Goal: Task Accomplishment & Management: Use online tool/utility

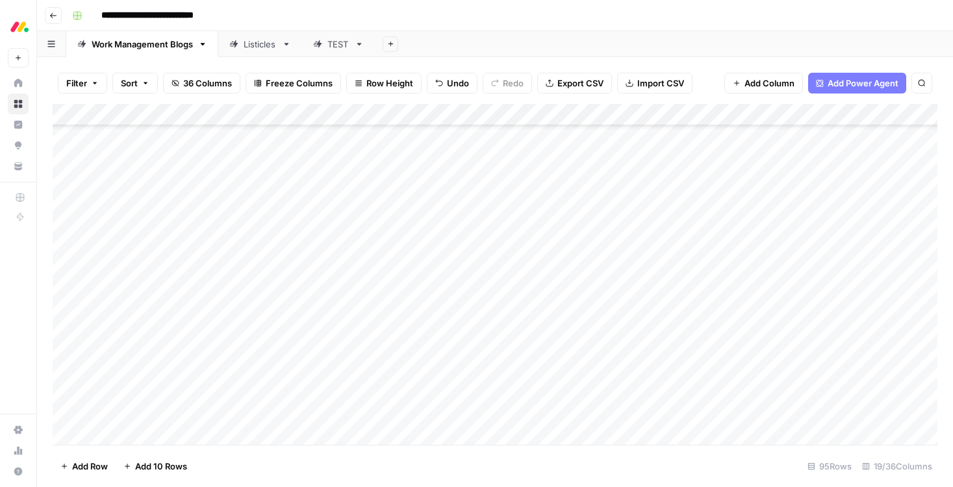
scroll to position [1690, 0]
click at [777, 169] on div "Add Column" at bounding box center [495, 274] width 885 height 341
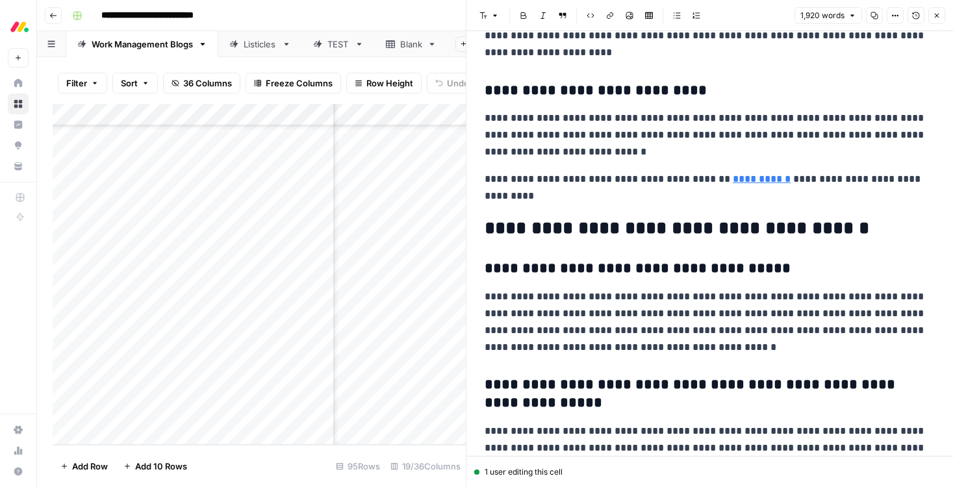
scroll to position [4928, 0]
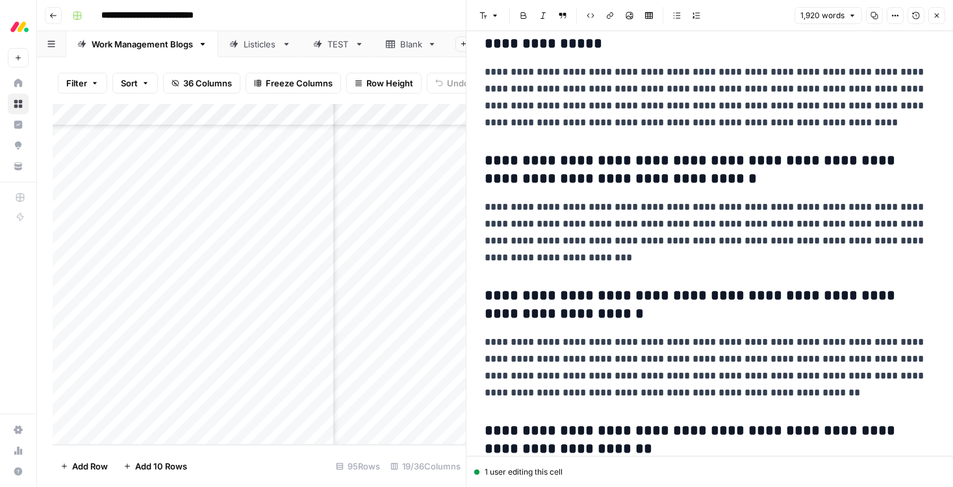
click at [934, 14] on icon "button" at bounding box center [937, 16] width 8 height 8
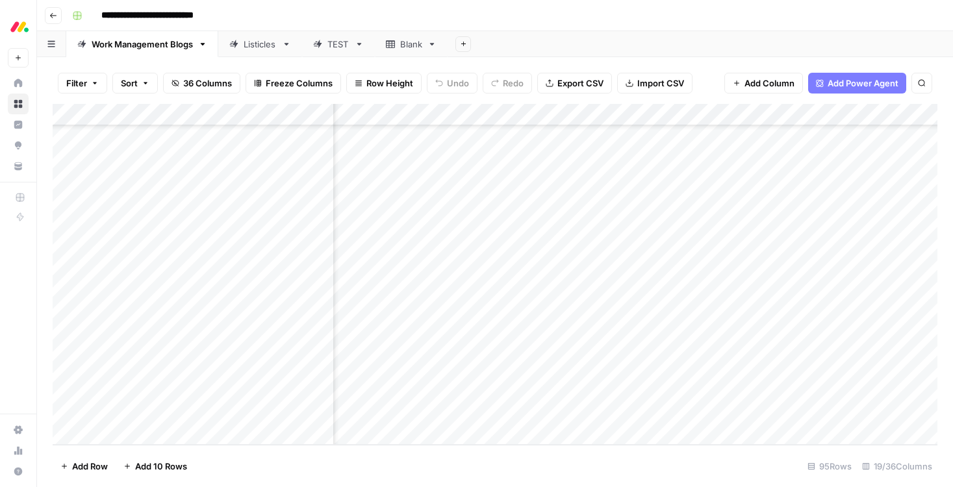
scroll to position [1801, 1399]
click at [595, 168] on div "Add Column" at bounding box center [495, 274] width 885 height 341
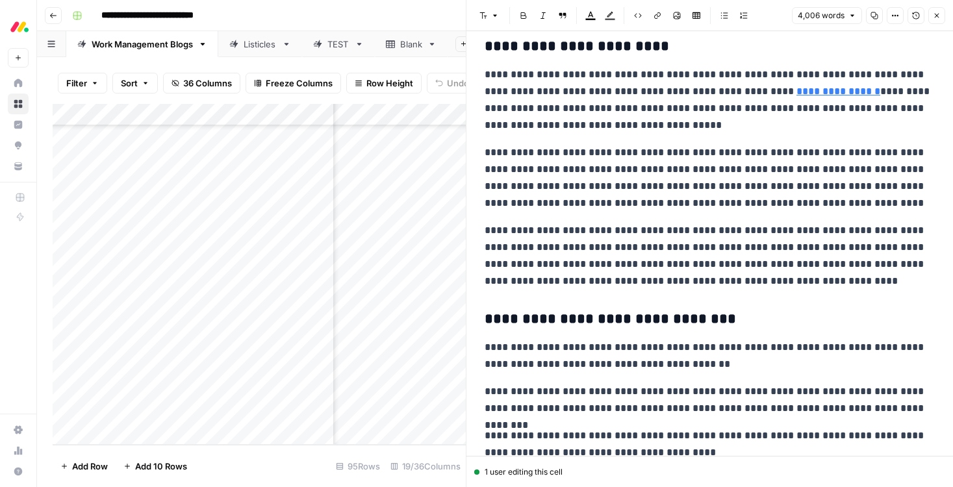
scroll to position [5511, 0]
